Goal: Transaction & Acquisition: Purchase product/service

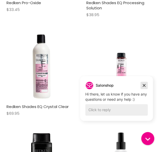
click at [143, 84] on icon "Dismiss campaign" at bounding box center [143, 85] width 5 height 6
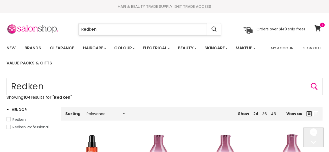
click at [119, 31] on input "Redken" at bounding box center [142, 29] width 128 height 12
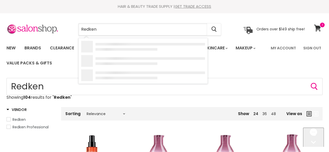
drag, startPoint x: 121, startPoint y: 30, endPoint x: 65, endPoint y: 36, distance: 55.4
click at [65, 36] on section "Menu Redken Cancel" at bounding box center [164, 27] width 329 height 28
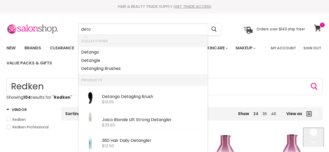
type input "detox"
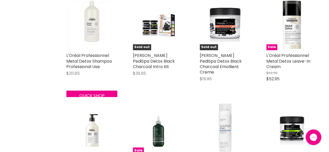
scroll to position [494, 0]
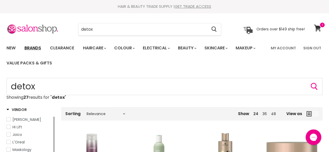
click at [31, 47] on link "Brands" at bounding box center [33, 48] width 24 height 11
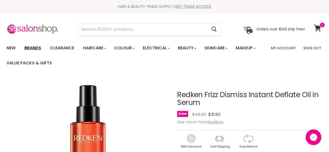
click at [32, 45] on link "Brands" at bounding box center [33, 48] width 24 height 11
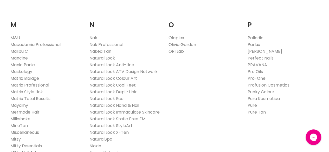
scroll to position [571, 0]
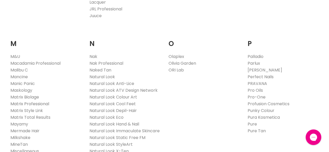
click at [36, 101] on link "Matrix Professional" at bounding box center [29, 104] width 39 height 6
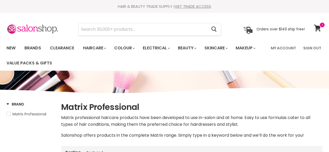
select select "manual"
click at [36, 47] on link "Brands" at bounding box center [33, 48] width 24 height 11
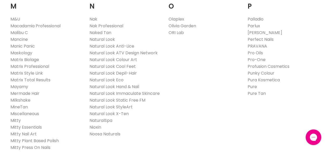
scroll to position [598, 0]
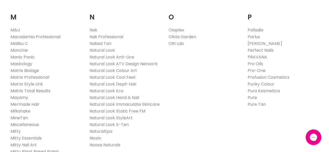
click at [41, 88] on link "Matrix Total Results" at bounding box center [30, 91] width 40 height 6
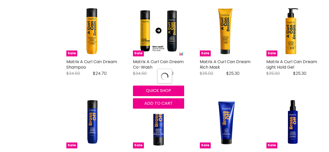
scroll to position [186, 0]
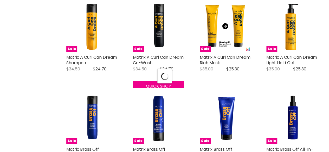
select select "manual"
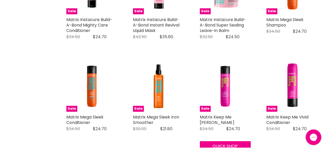
scroll to position [1070, 0]
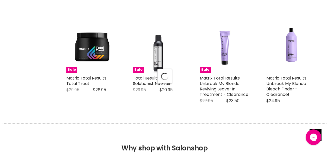
select select "manual"
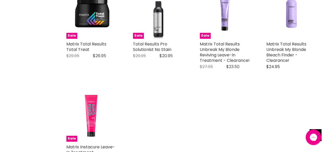
scroll to position [1174, 0]
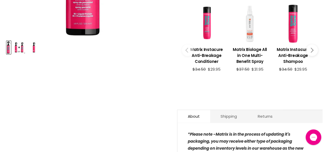
scroll to position [260, 0]
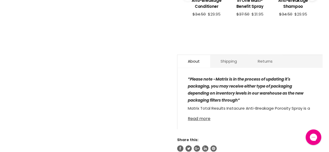
click at [202, 113] on link "Read more" at bounding box center [250, 117] width 124 height 8
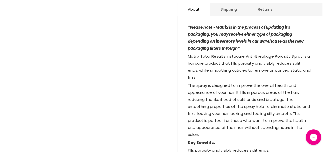
scroll to position [338, 0]
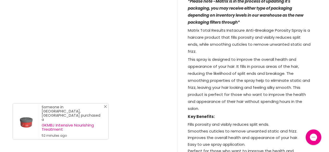
click at [106, 110] on link "Close Icon" at bounding box center [104, 107] width 5 height 5
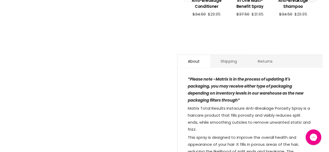
scroll to position [130, 0]
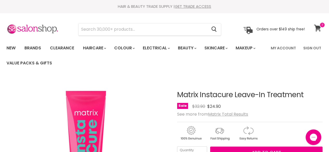
click at [316, 26] on icon at bounding box center [317, 28] width 7 height 7
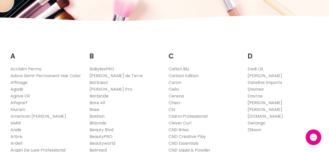
click at [264, 103] on link "[PERSON_NAME]" at bounding box center [264, 103] width 35 height 6
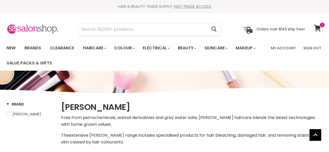
select select "manual"
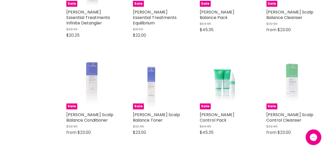
scroll to position [1040, 0]
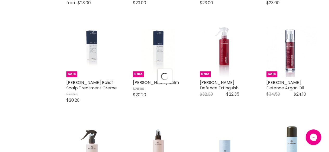
scroll to position [1092, 0]
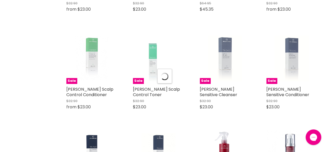
select select "manual"
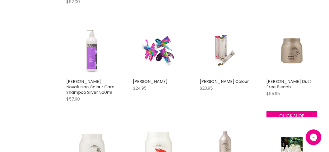
scroll to position [2313, 0]
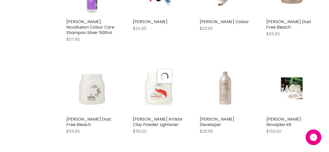
scroll to position [2417, 0]
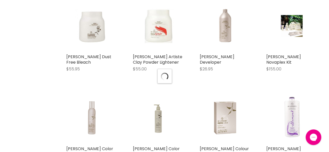
select select "manual"
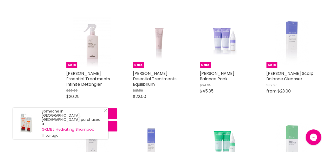
scroll to position [936, 0]
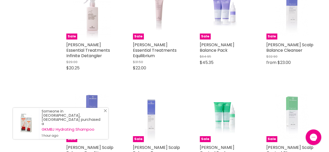
click at [106, 114] on link "Close Icon" at bounding box center [104, 111] width 5 height 5
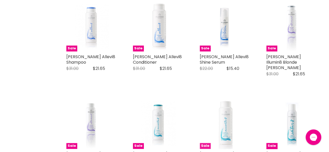
scroll to position [260, 0]
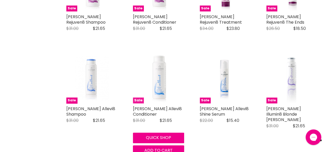
click at [161, 59] on img "Main content" at bounding box center [158, 77] width 49 height 51
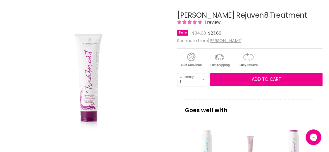
scroll to position [78, 0]
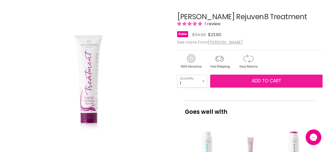
click at [297, 85] on button "Add to cart" at bounding box center [266, 81] width 112 height 13
click at [278, 83] on span "Add to cart" at bounding box center [266, 81] width 29 height 6
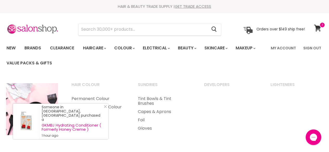
drag, startPoint x: 106, startPoint y: 115, endPoint x: 112, endPoint y: 119, distance: 7.1
click at [106, 108] on icon "Close Icon" at bounding box center [105, 106] width 3 height 3
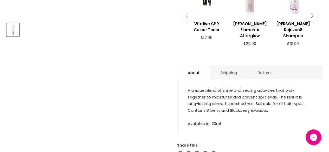
scroll to position [234, 0]
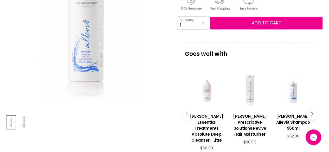
scroll to position [52, 0]
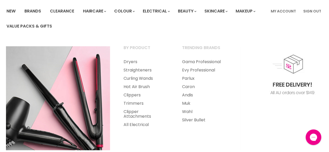
scroll to position [52, 0]
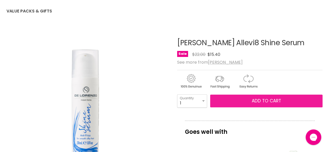
click at [271, 99] on span "Add to cart" at bounding box center [266, 101] width 29 height 6
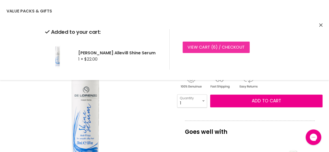
click at [216, 49] on link "View cart ( 6 ) / Checkout" at bounding box center [215, 47] width 67 height 11
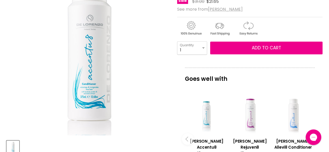
scroll to position [130, 0]
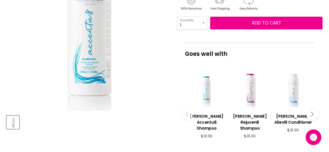
click at [297, 91] on div "Main content" at bounding box center [293, 90] width 38 height 38
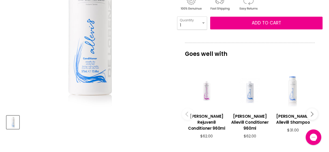
scroll to position [78, 0]
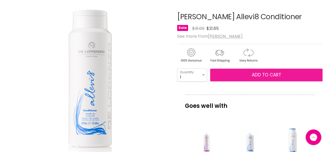
click at [266, 76] on span "Add to cart" at bounding box center [266, 75] width 29 height 6
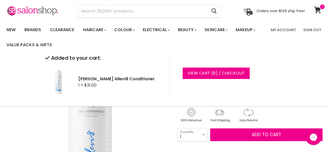
scroll to position [26, 0]
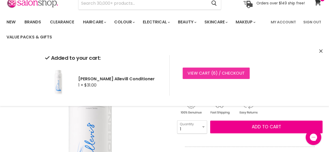
click at [234, 75] on link "View cart ( 6 ) / Checkout" at bounding box center [215, 73] width 67 height 11
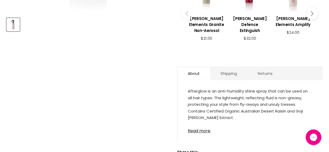
scroll to position [260, 0]
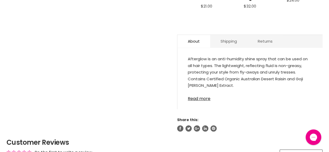
drag, startPoint x: 197, startPoint y: 94, endPoint x: 201, endPoint y: 97, distance: 5.4
click at [198, 94] on link "Read more" at bounding box center [250, 97] width 124 height 8
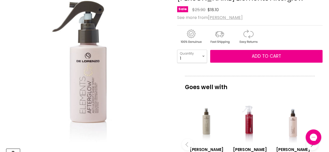
scroll to position [78, 0]
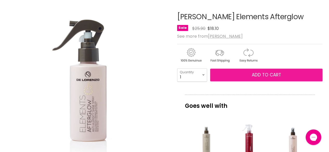
click at [281, 76] on button "Add to cart" at bounding box center [266, 75] width 112 height 13
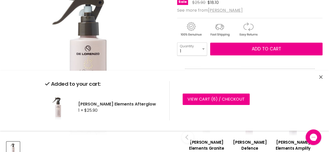
scroll to position [0, 0]
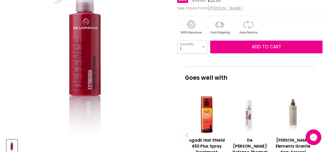
scroll to position [52, 0]
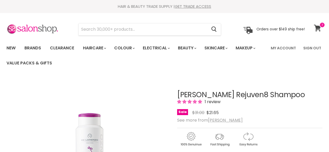
click at [318, 29] on icon at bounding box center [317, 28] width 7 height 7
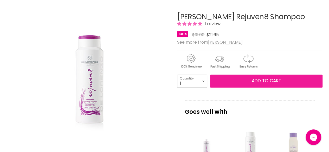
click at [273, 81] on span "Add to cart" at bounding box center [266, 81] width 29 height 6
click at [271, 85] on button "Add to cart" at bounding box center [266, 81] width 112 height 13
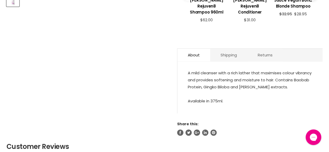
scroll to position [260, 0]
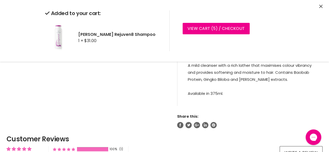
click at [319, 9] on button "Close" at bounding box center [320, 6] width 3 height 5
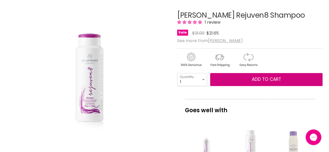
scroll to position [0, 0]
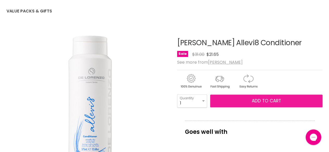
click at [281, 101] on button "Add to cart" at bounding box center [266, 101] width 112 height 13
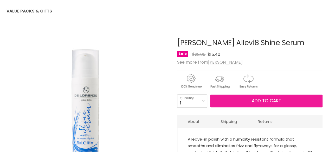
scroll to position [52, 0]
click at [277, 101] on span "Add to cart" at bounding box center [266, 101] width 29 height 6
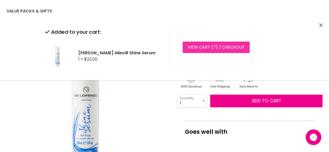
click at [206, 46] on link "View cart ( 7 ) / Checkout" at bounding box center [215, 47] width 67 height 11
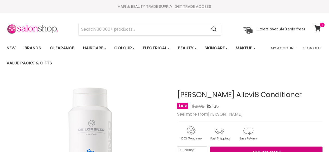
click at [272, 150] on span "Add to cart" at bounding box center [266, 153] width 29 height 6
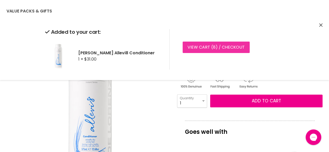
click at [232, 47] on link "View cart ( 8 ) / Checkout" at bounding box center [215, 47] width 67 height 11
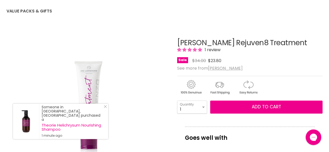
drag, startPoint x: 172, startPoint y: 43, endPoint x: 289, endPoint y: 43, distance: 116.7
copy div "[PERSON_NAME] Rejuven8 Treatment"
